Goal: Navigation & Orientation: Find specific page/section

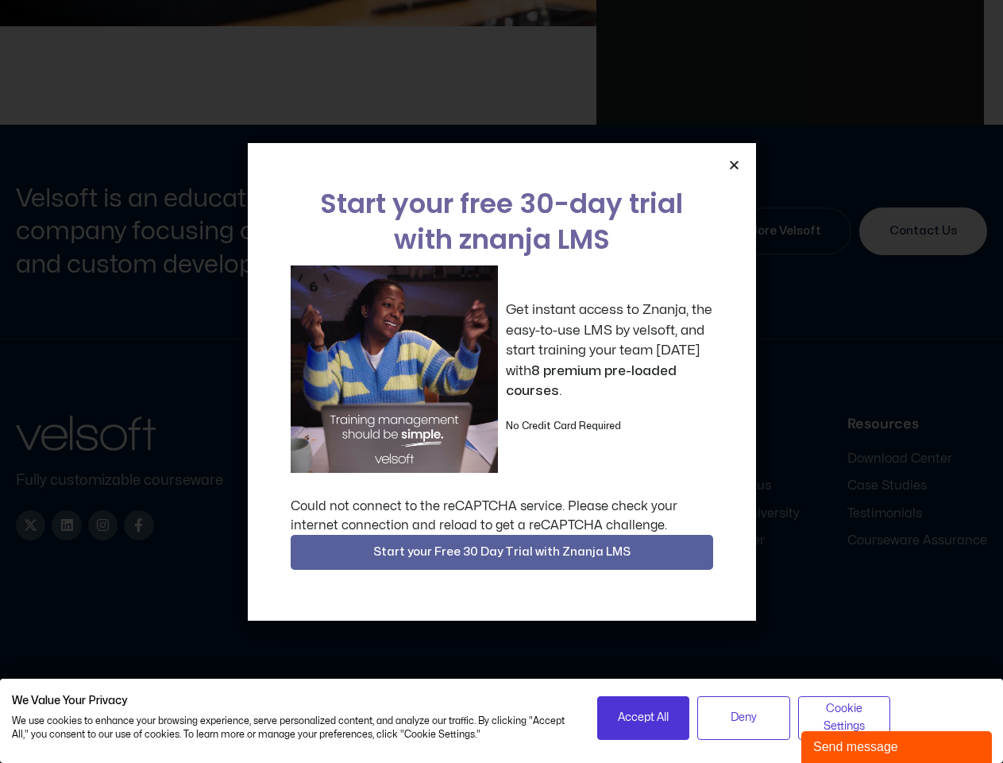
click at [501, 381] on div "Get instant access to Znanja, the easy-to-use LMS by velsoft, and start trainin…" at bounding box center [502, 368] width 423 height 207
click at [734, 164] on icon "Close" at bounding box center [734, 165] width 12 height 12
click at [502, 552] on div "Company Home About Careers Contact Content Courseware SCORM Courses Articulate …" at bounding box center [618, 508] width 738 height 187
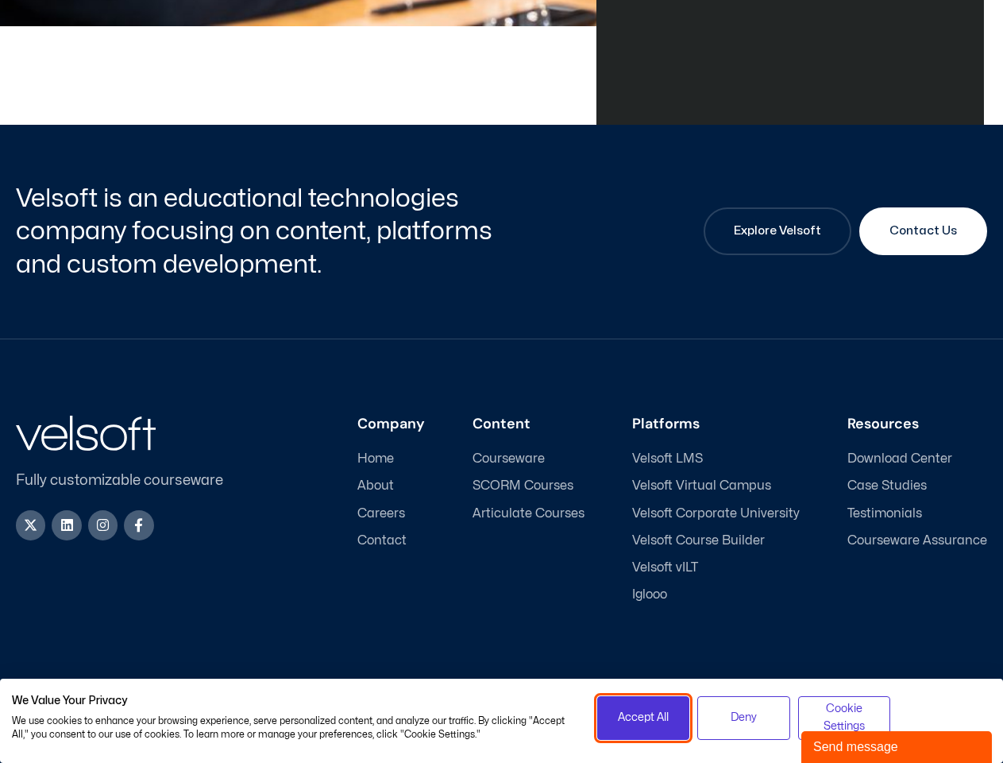
click at [643, 717] on span "Accept All" at bounding box center [643, 716] width 51 height 17
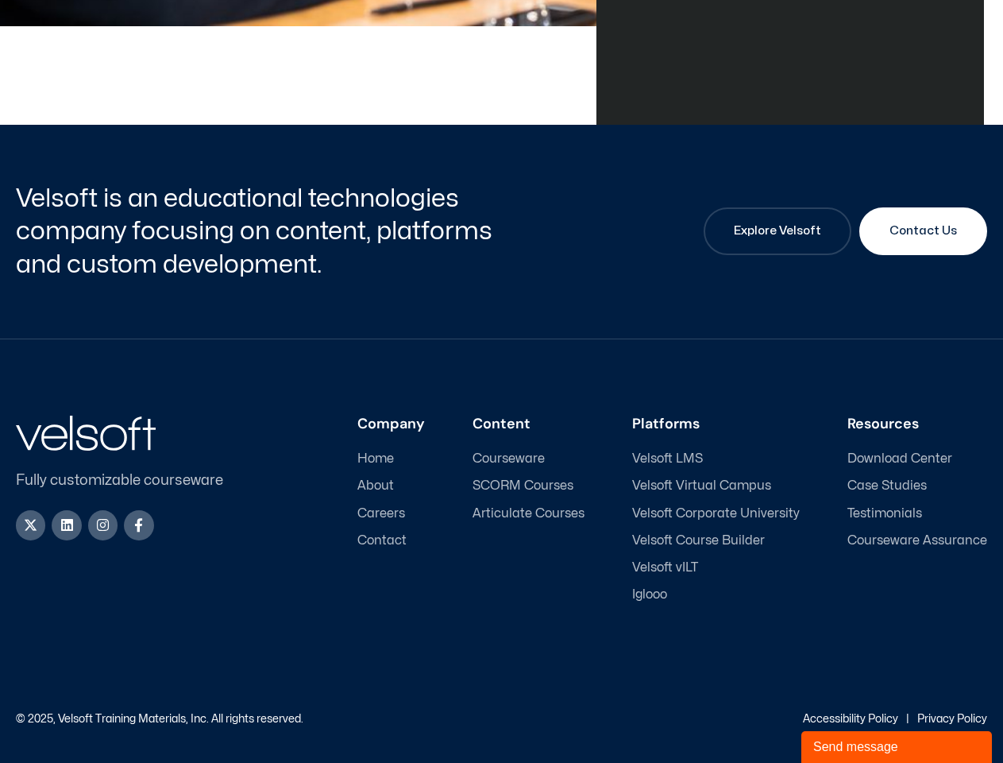
click at [743, 717] on div "Accessibility Policy | Privacy Policy" at bounding box center [745, 718] width 486 height 11
click at [844, 717] on link "Accessibility Policy" at bounding box center [850, 718] width 95 height 10
